Goal: Check status: Check status

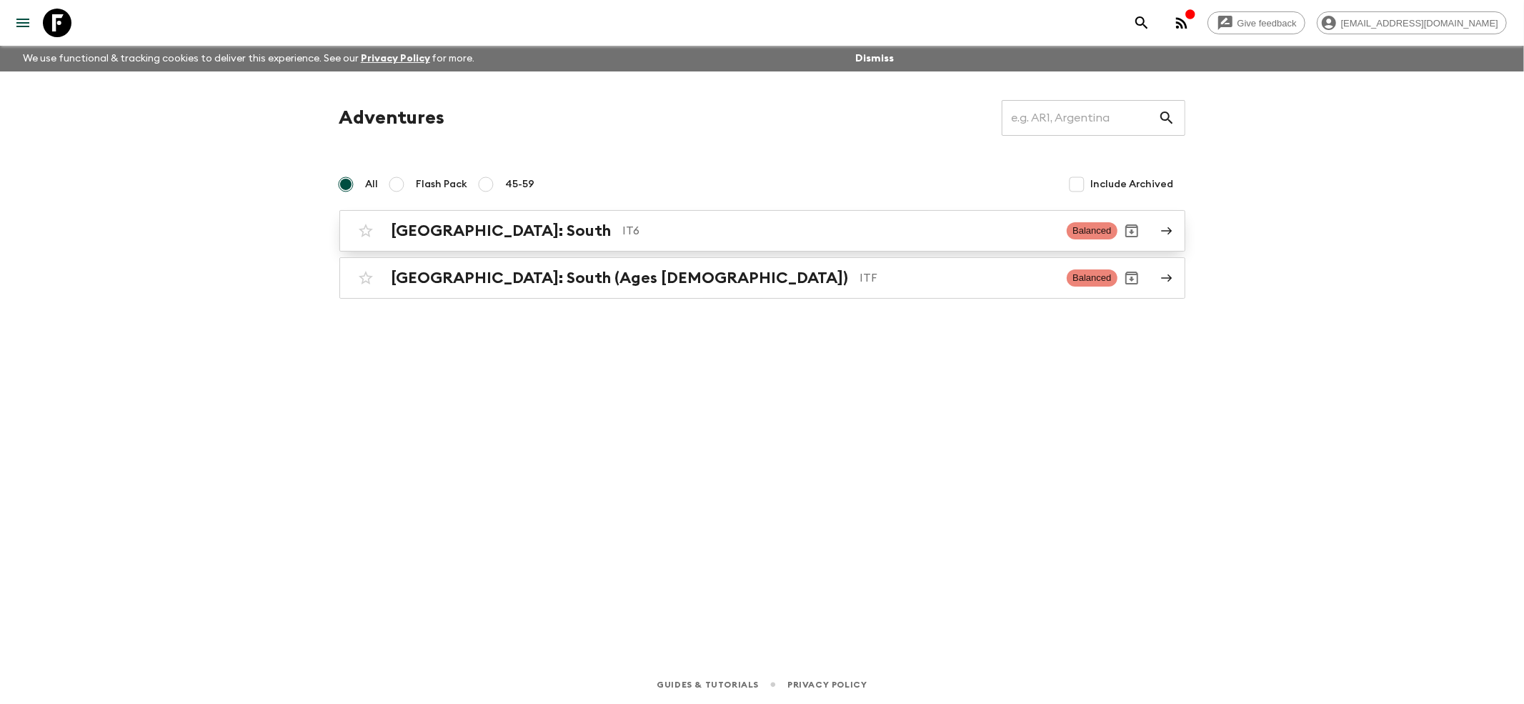
click at [450, 217] on div "[GEOGRAPHIC_DATA]: South IT6 Balanced" at bounding box center [734, 230] width 766 height 29
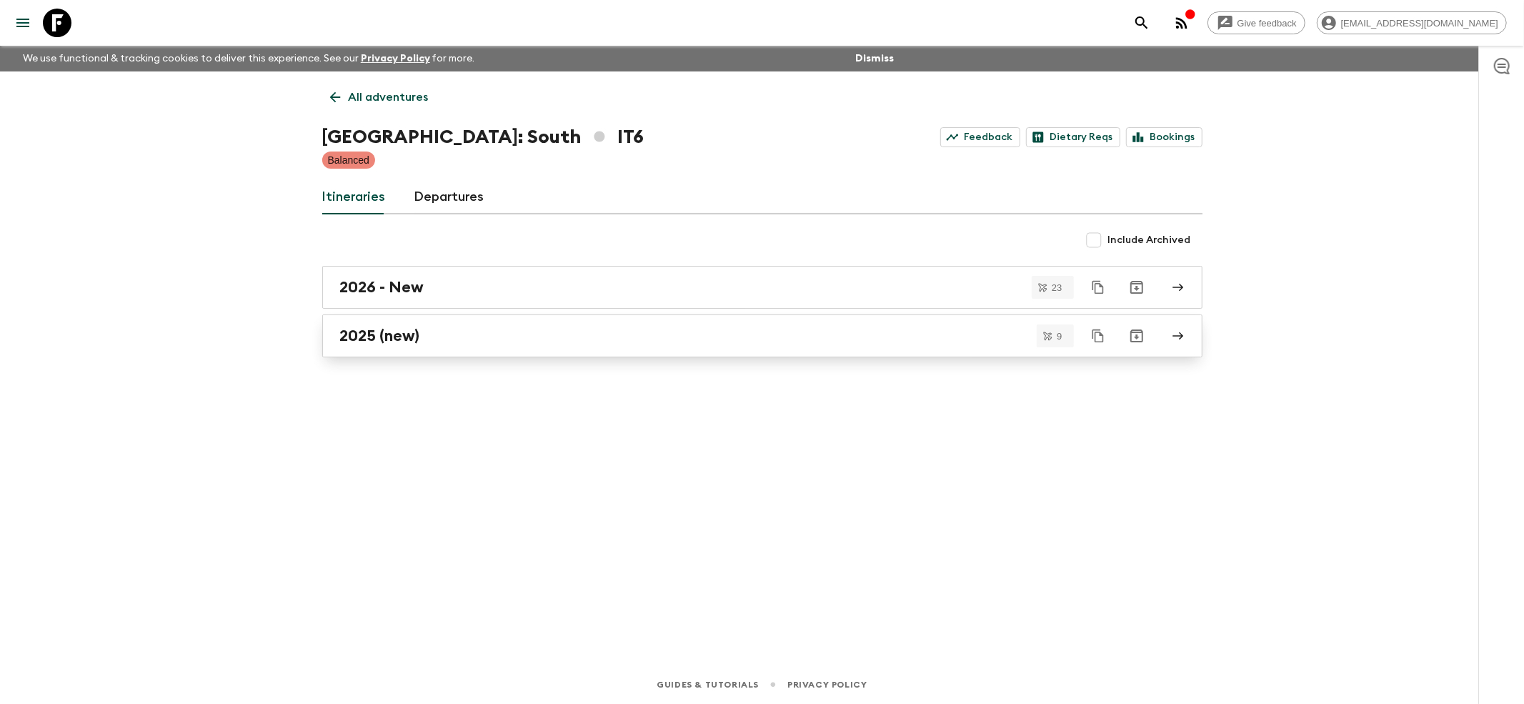
click at [353, 344] on h2 "2025 (new)" at bounding box center [380, 335] width 80 height 19
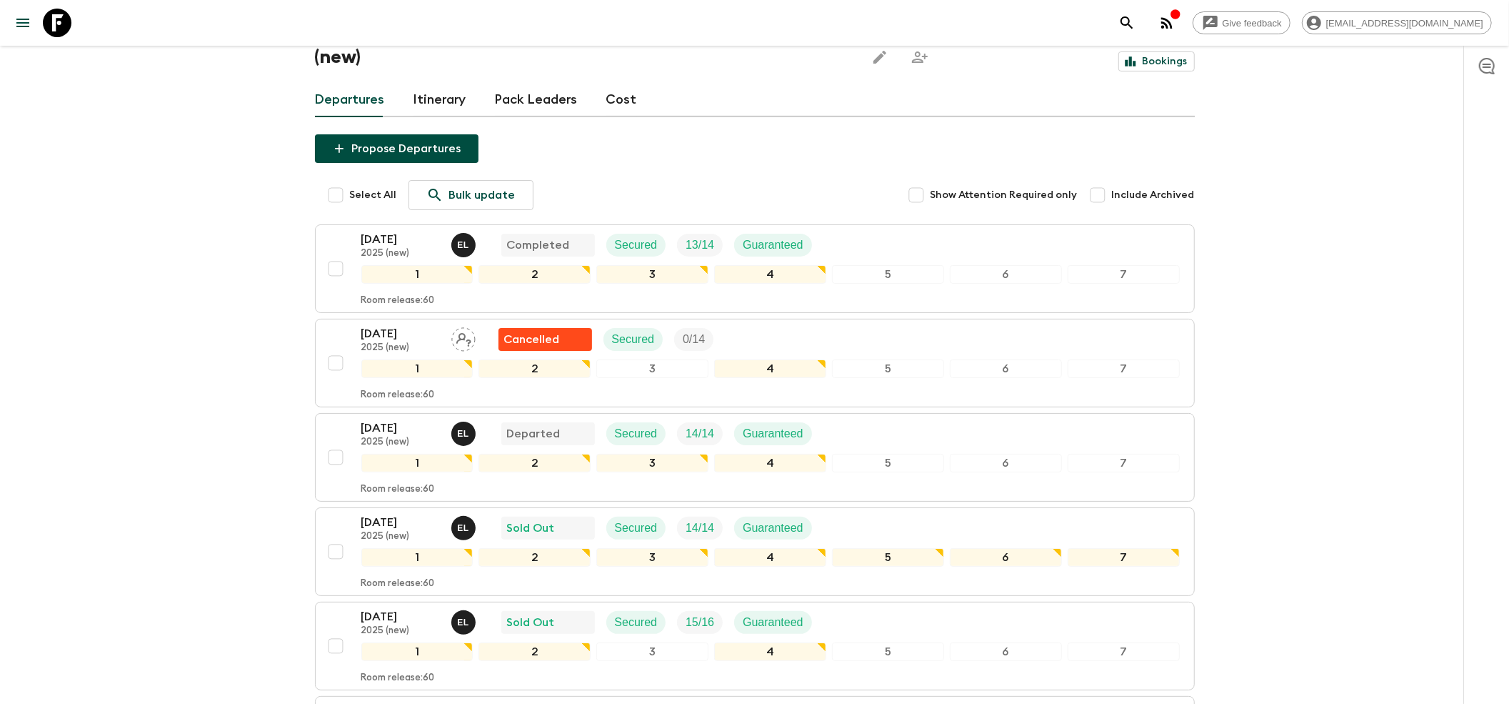
scroll to position [190, 0]
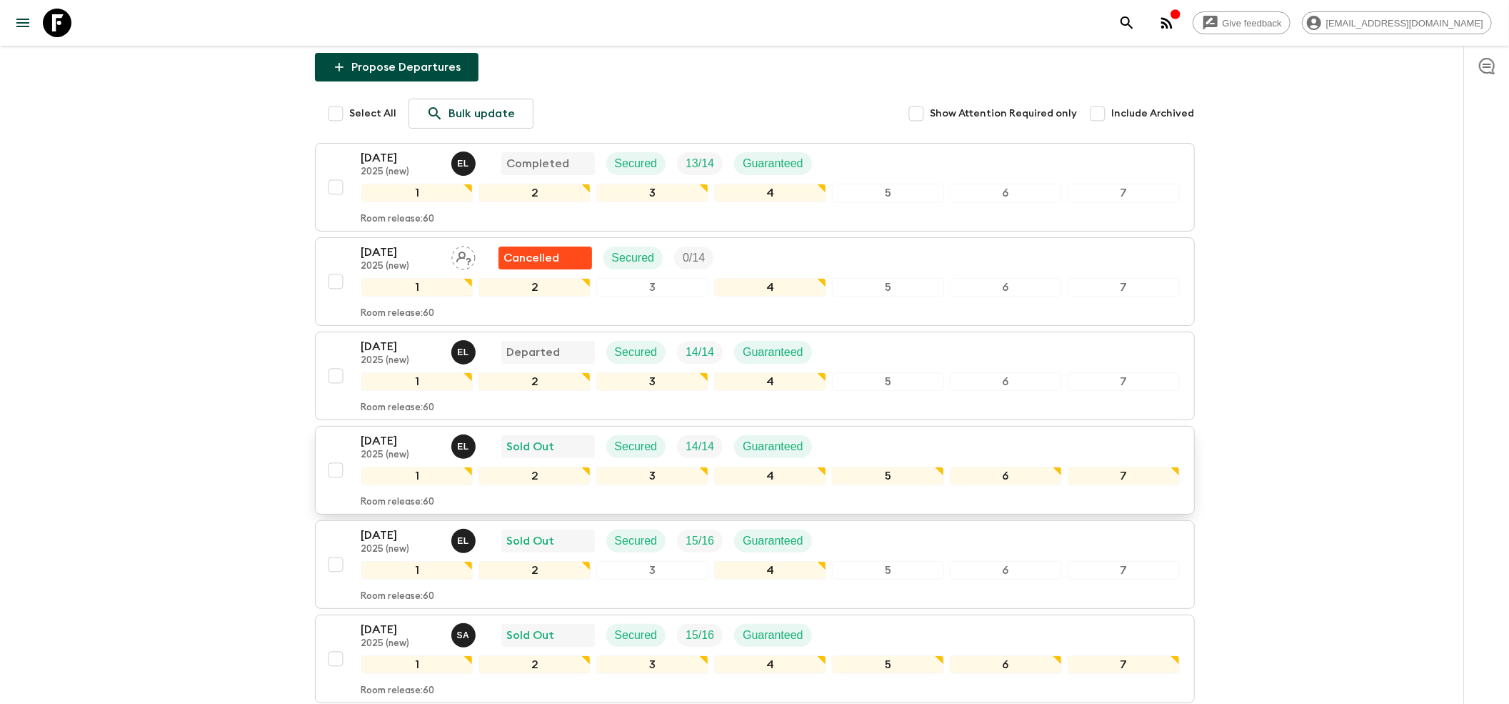
click at [401, 432] on p "[DATE]" at bounding box center [400, 440] width 79 height 17
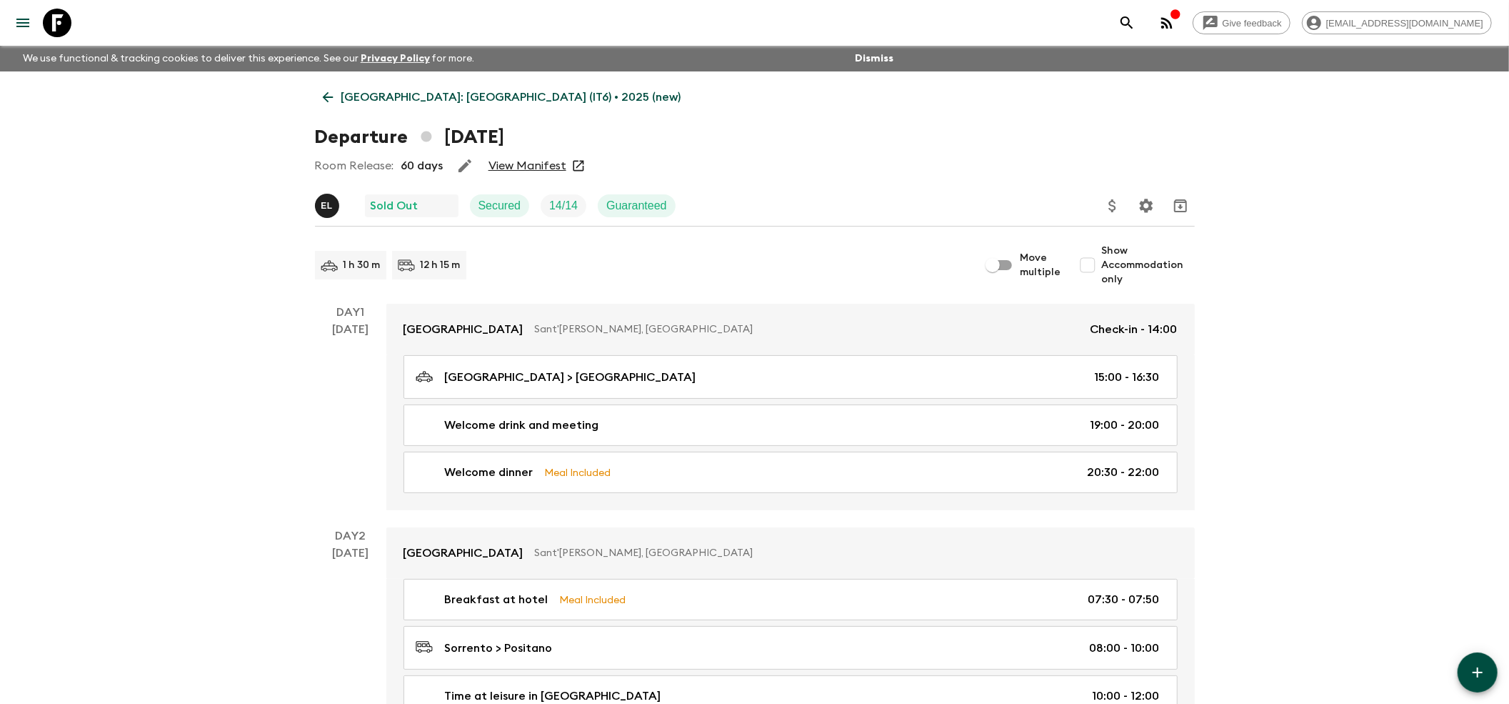
click at [535, 166] on link "View Manifest" at bounding box center [528, 166] width 78 height 14
